Goal: Book appointment/travel/reservation

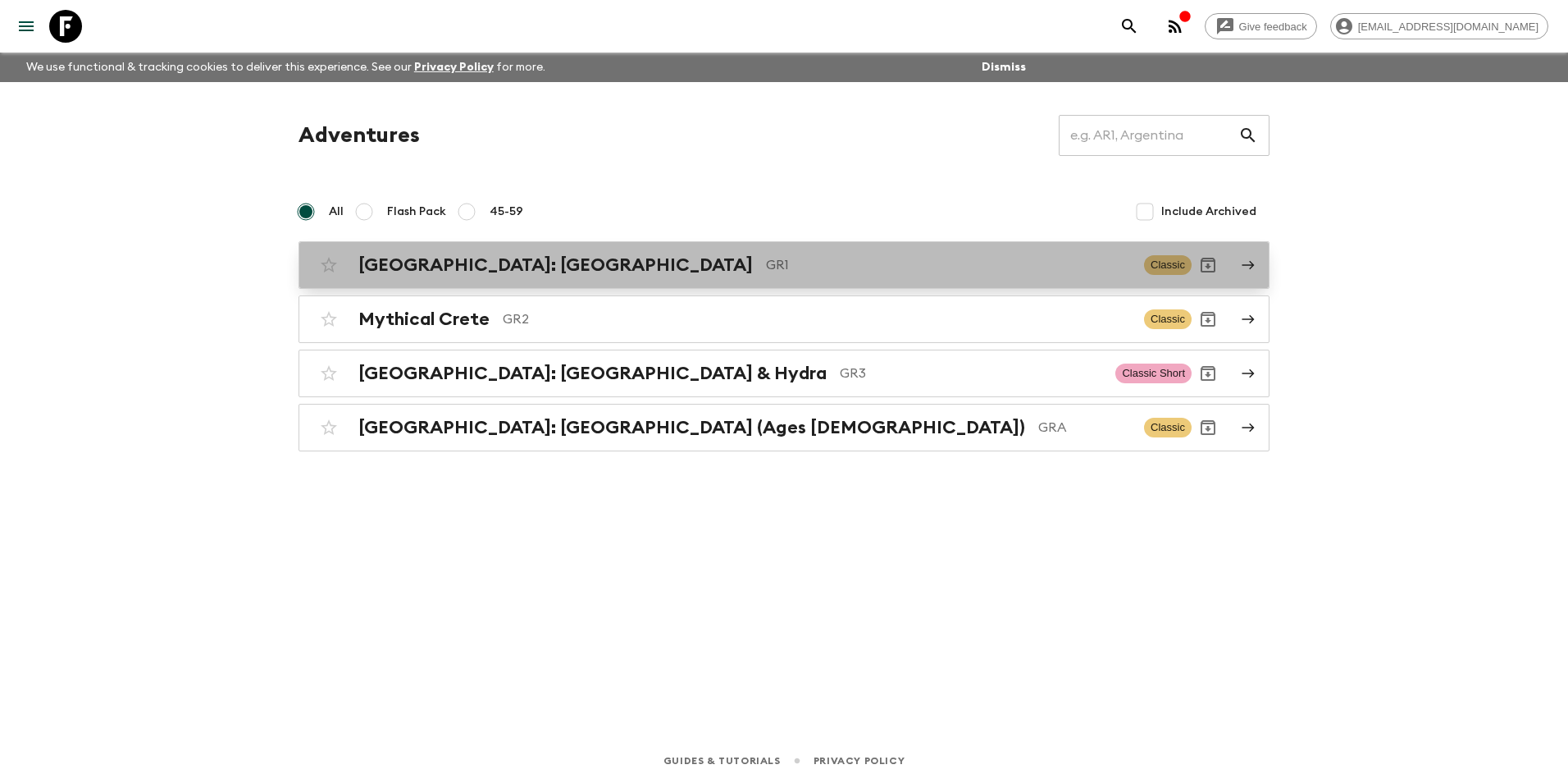
click at [425, 261] on h2 "[GEOGRAPHIC_DATA]: [GEOGRAPHIC_DATA]" at bounding box center [556, 265] width 395 height 21
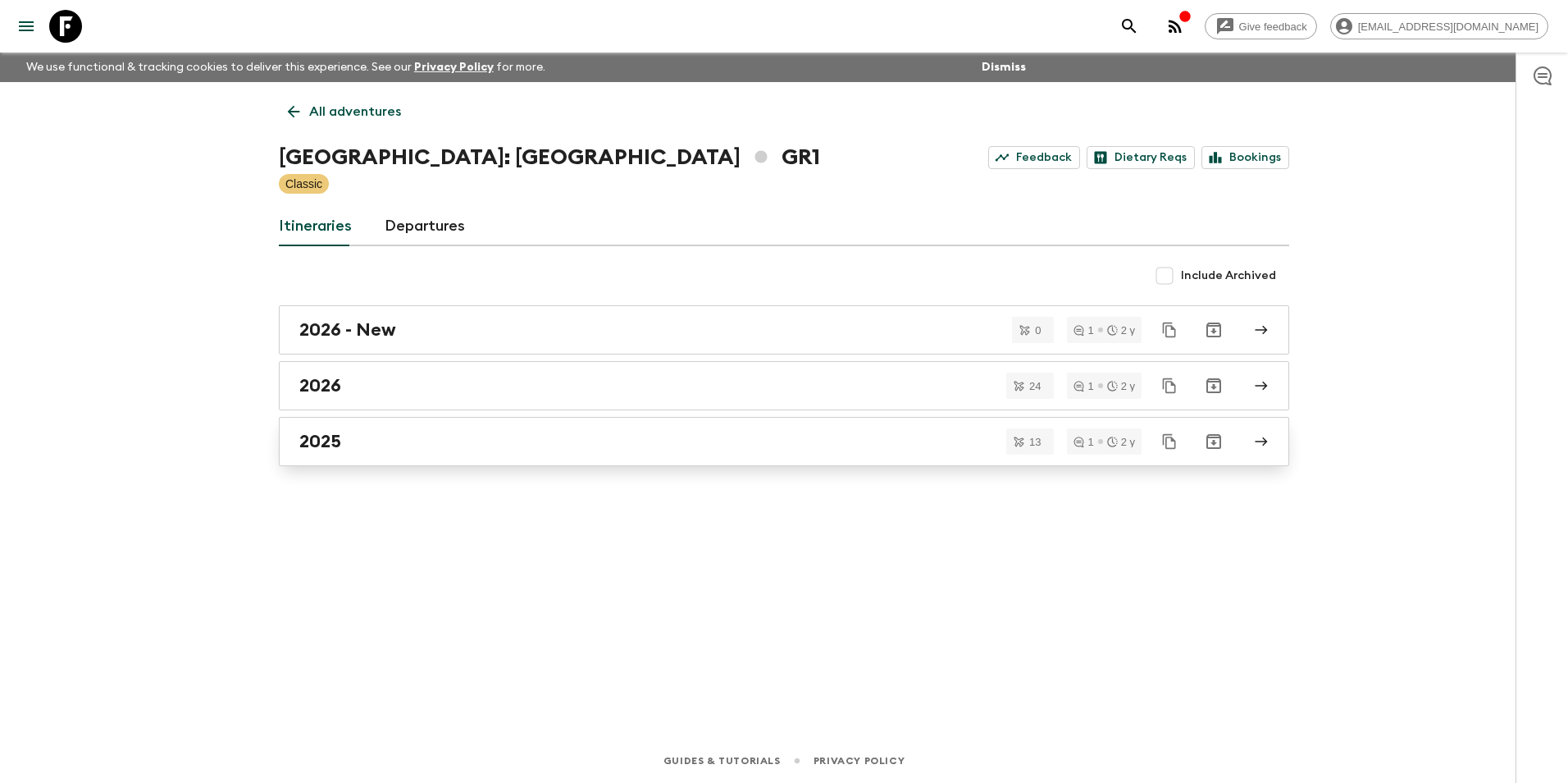
click at [336, 442] on h2 "2025" at bounding box center [320, 442] width 42 height 21
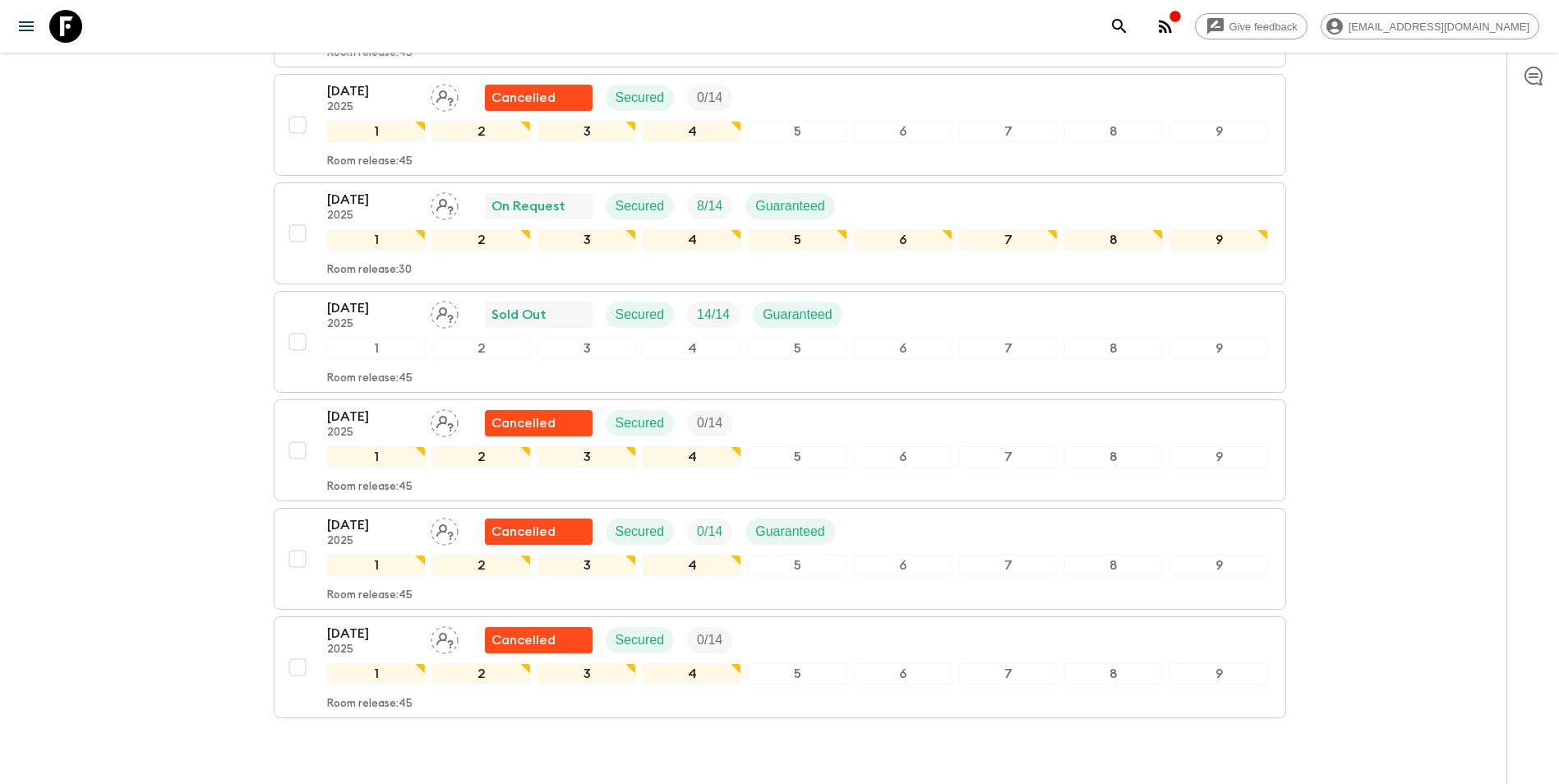
scroll to position [986, 0]
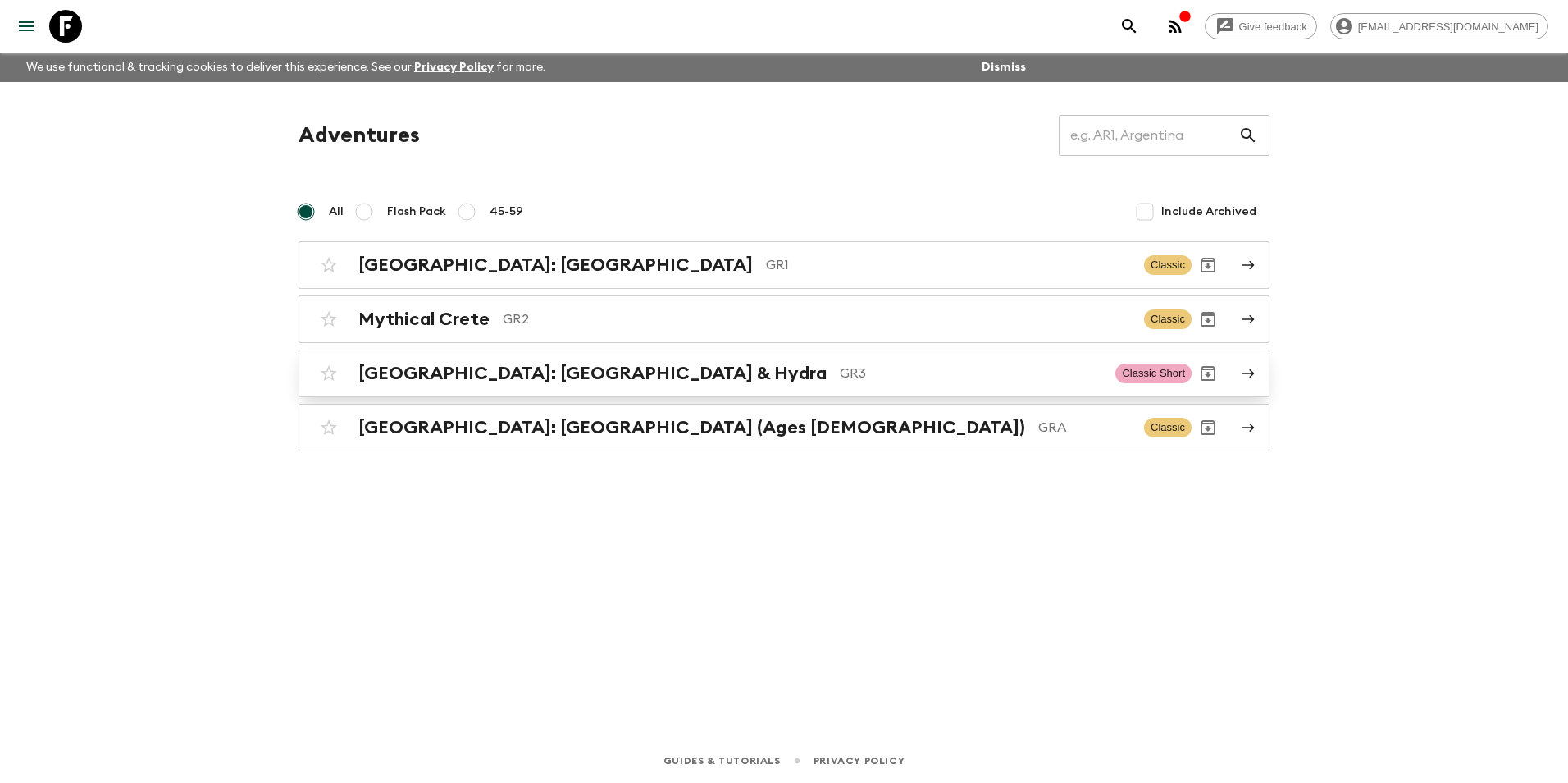
click at [425, 368] on h2 "[GEOGRAPHIC_DATA]: [GEOGRAPHIC_DATA] & Hydra" at bounding box center [592, 373] width 468 height 21
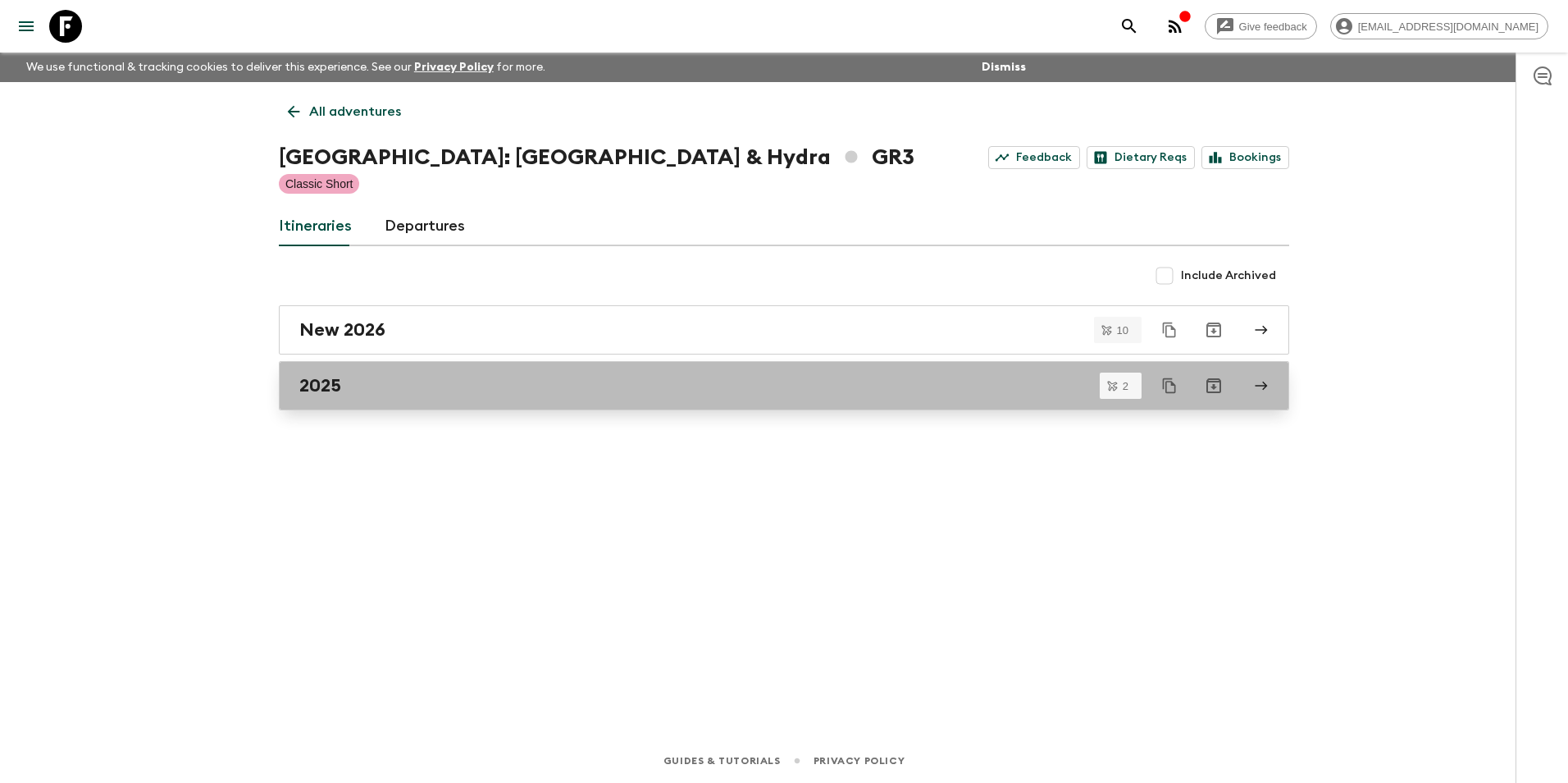
click at [306, 386] on h2 "2025" at bounding box center [320, 385] width 42 height 21
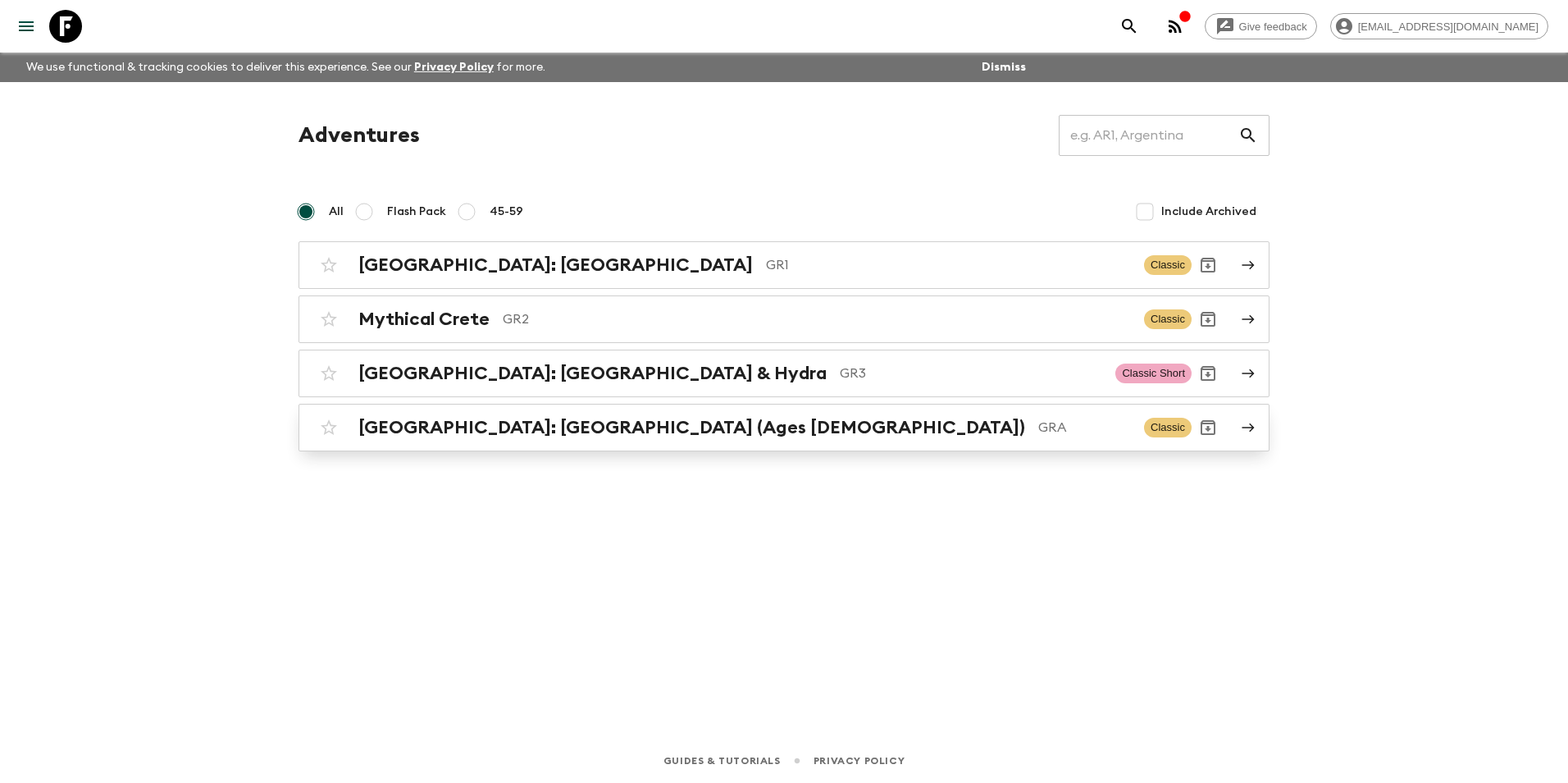
click at [453, 426] on h2 "[GEOGRAPHIC_DATA]: [GEOGRAPHIC_DATA] (Ages [DEMOGRAPHIC_DATA])" at bounding box center [692, 427] width 667 height 21
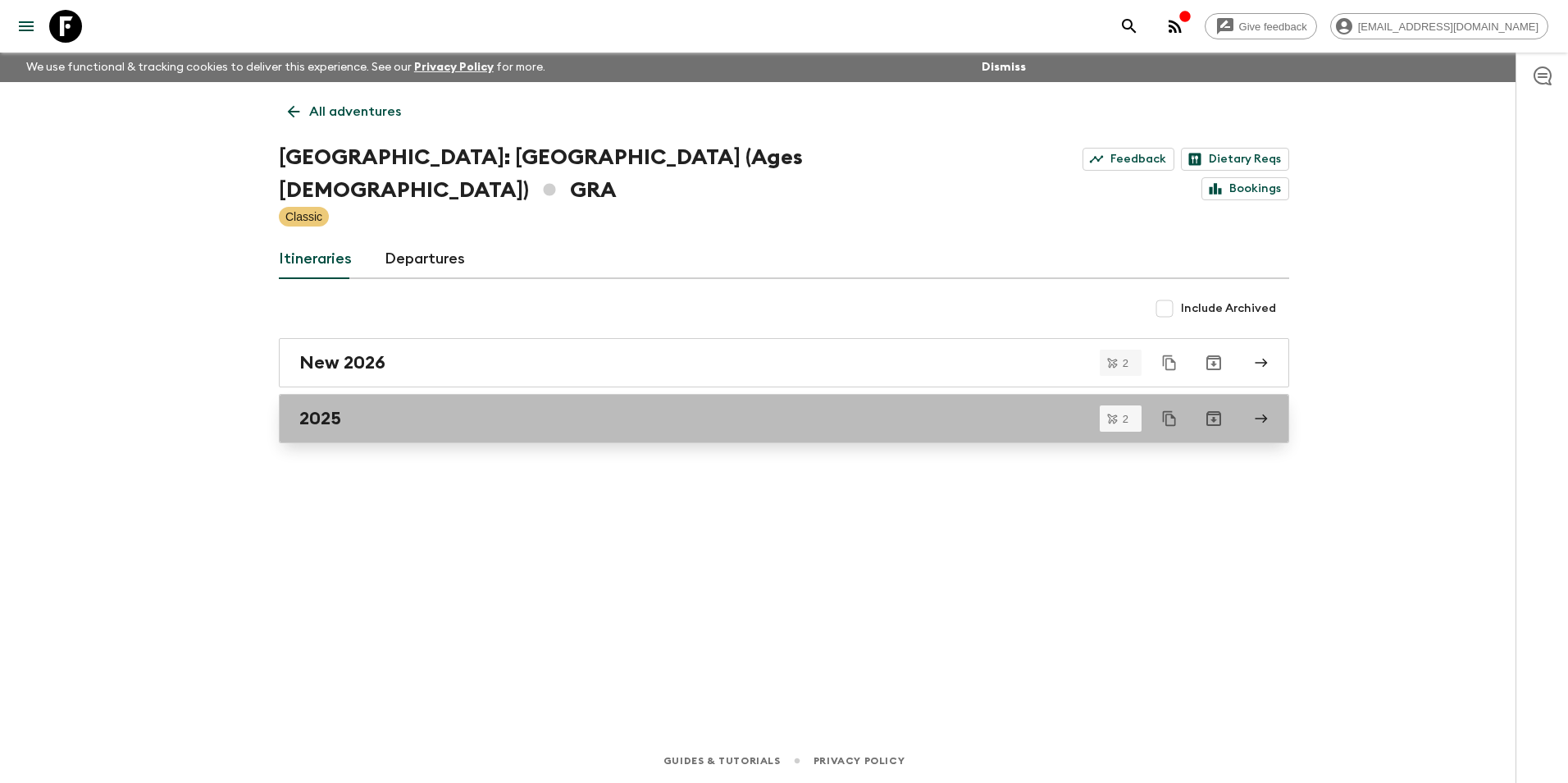
click at [317, 408] on h2 "2025" at bounding box center [320, 419] width 42 height 21
